Goal: Unclear

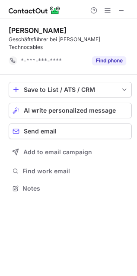
scroll to position [4, 4]
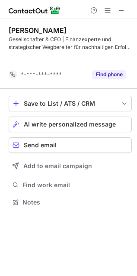
scroll to position [182, 137]
